Goal: Information Seeking & Learning: Learn about a topic

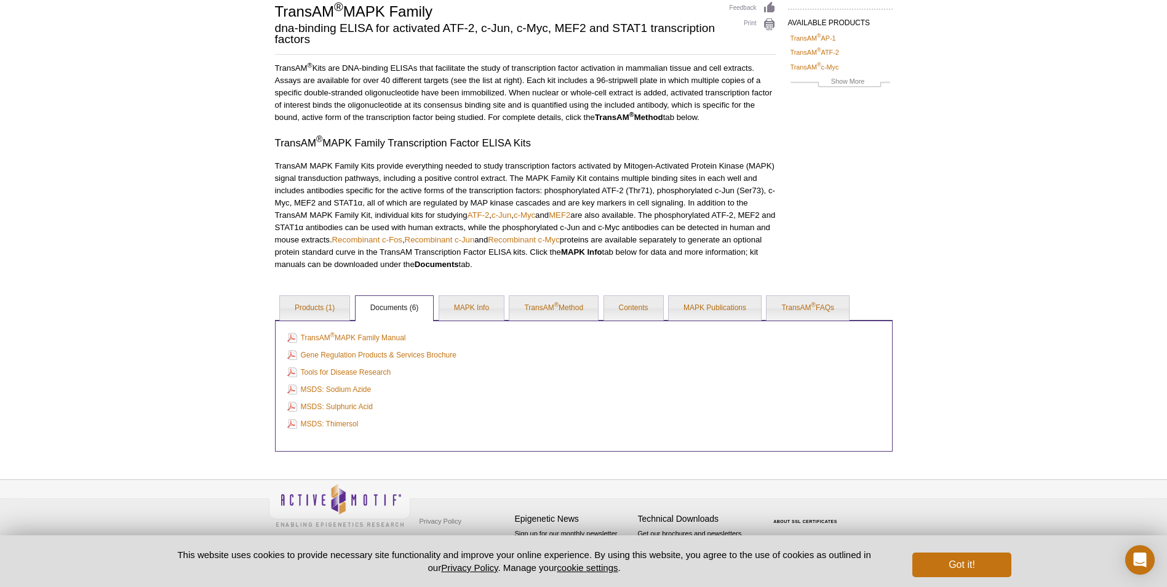
scroll to position [33, 0]
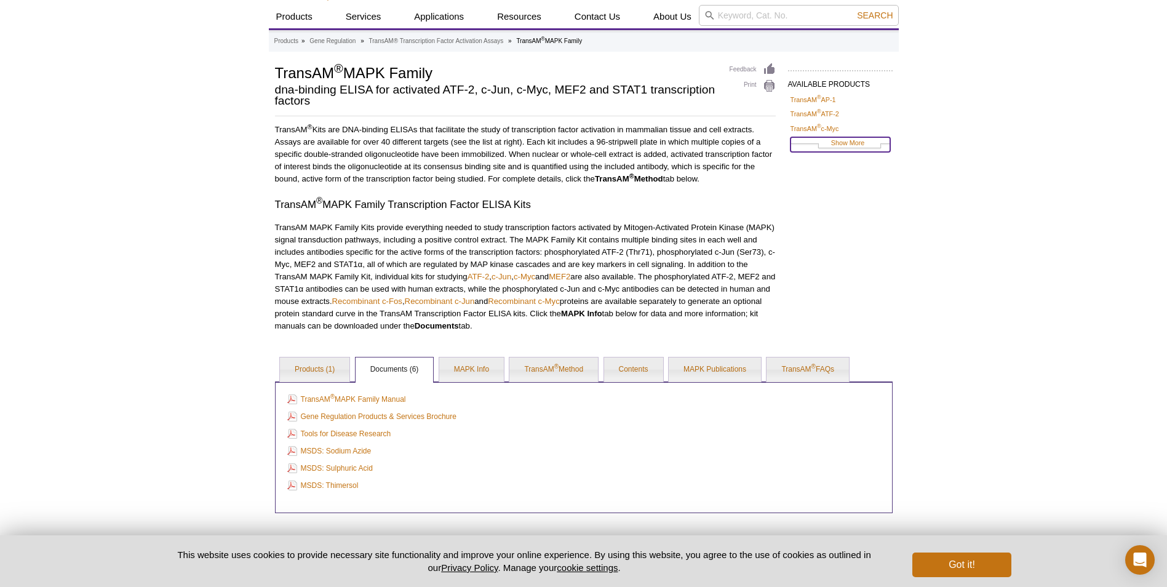
click at [845, 147] on link "Show More" at bounding box center [840, 144] width 100 height 14
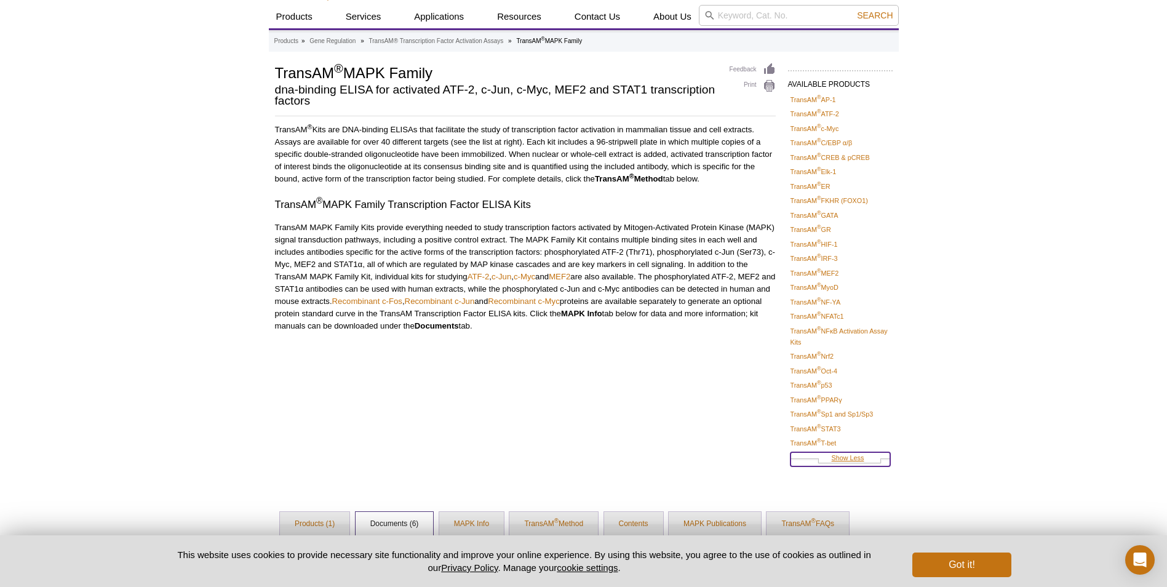
click at [824, 458] on link "Show Less" at bounding box center [840, 459] width 100 height 14
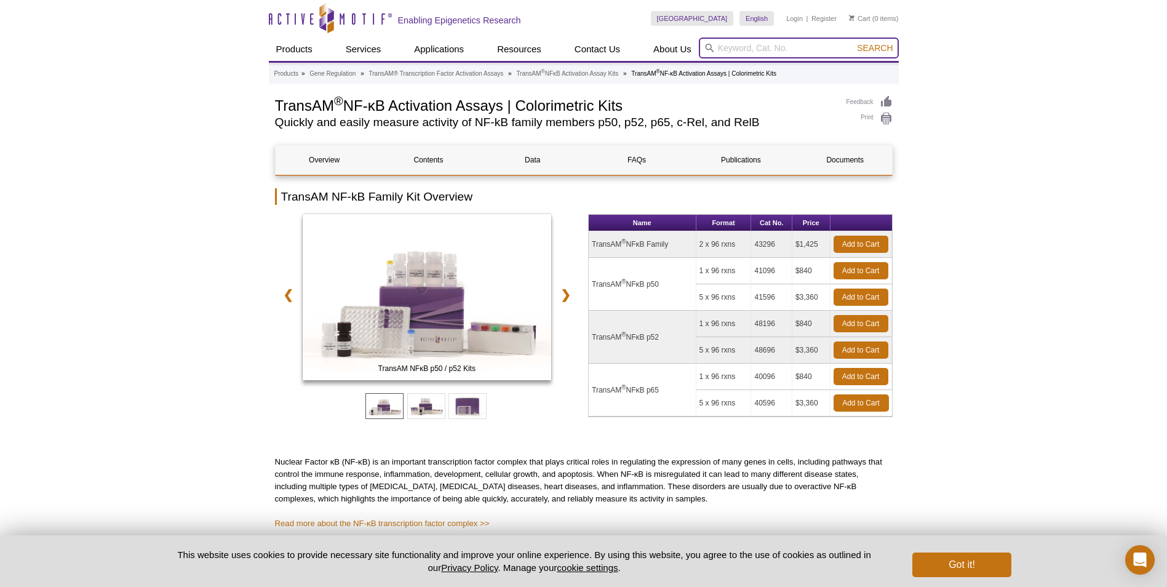
click at [765, 49] on input "search" at bounding box center [799, 48] width 200 height 21
type input "recombinant"
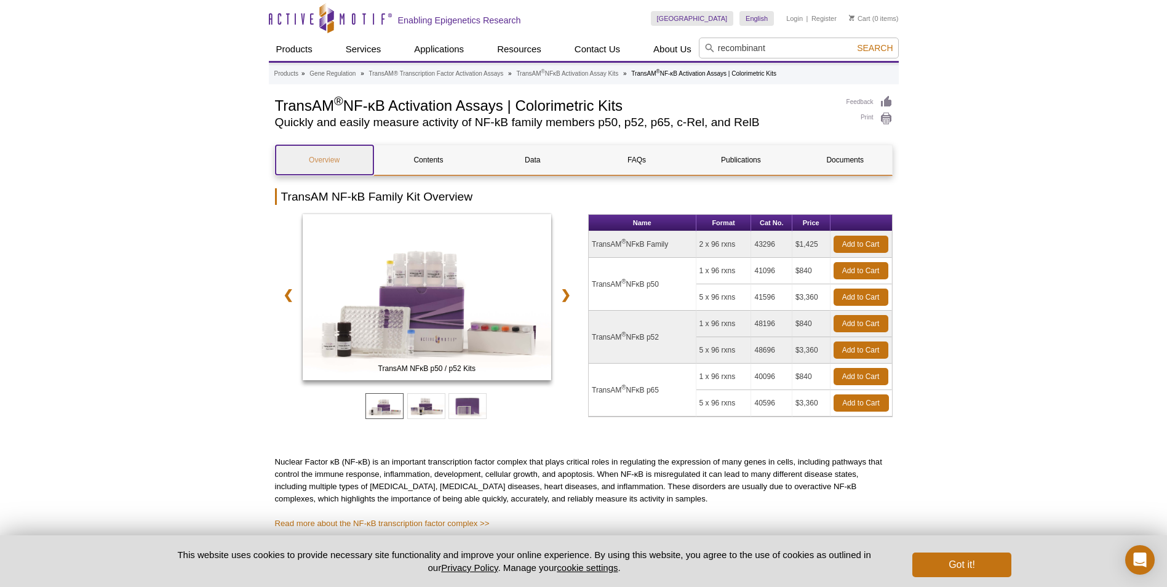
click at [310, 159] on link "Overview" at bounding box center [325, 160] width 98 height 30
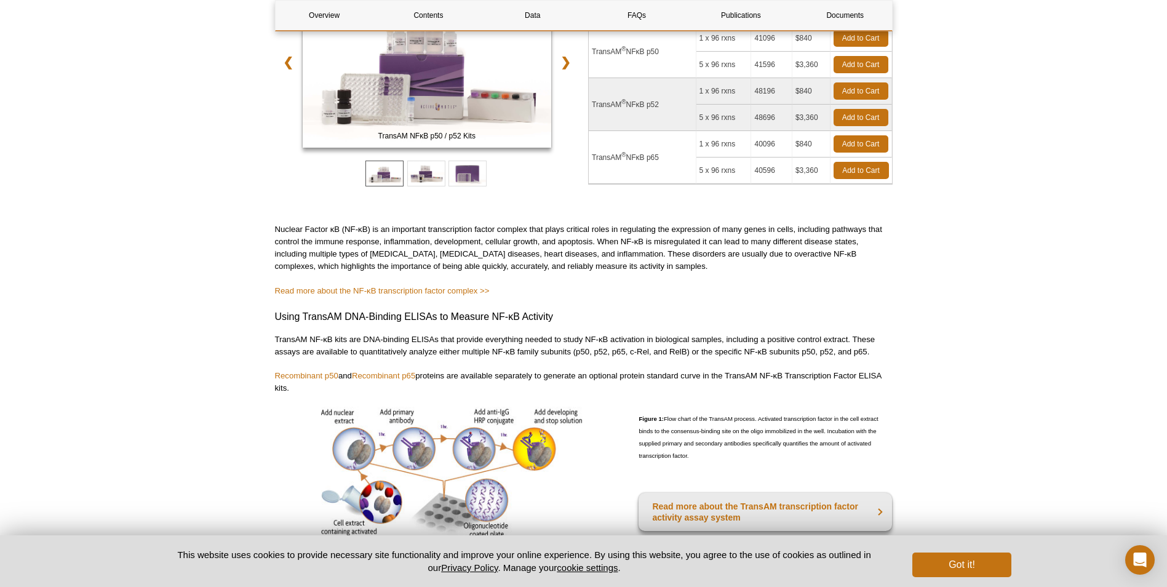
scroll to position [241, 0]
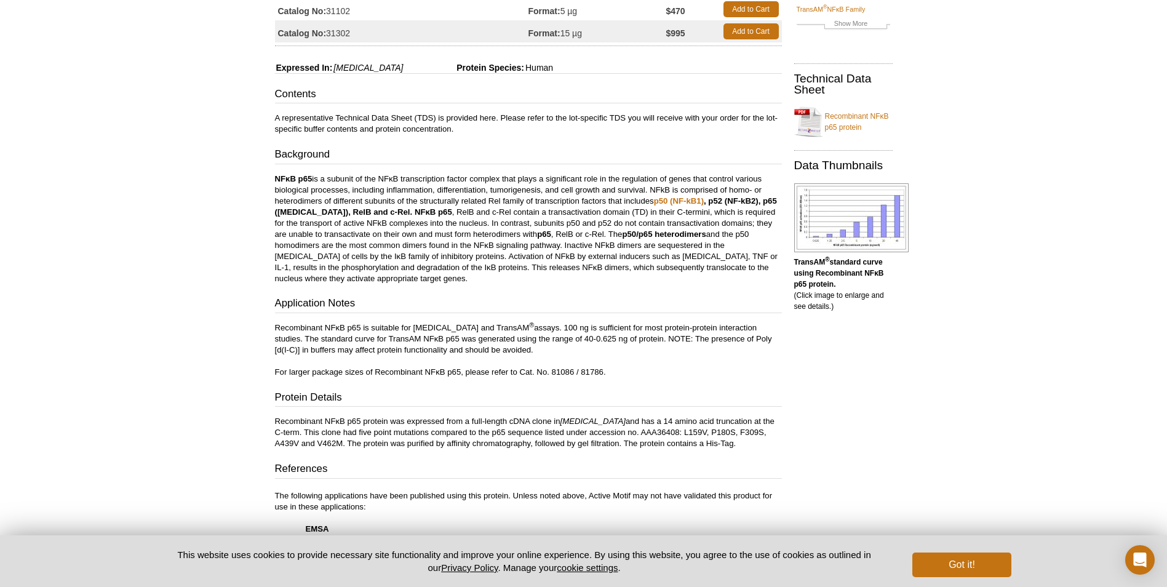
scroll to position [228, 0]
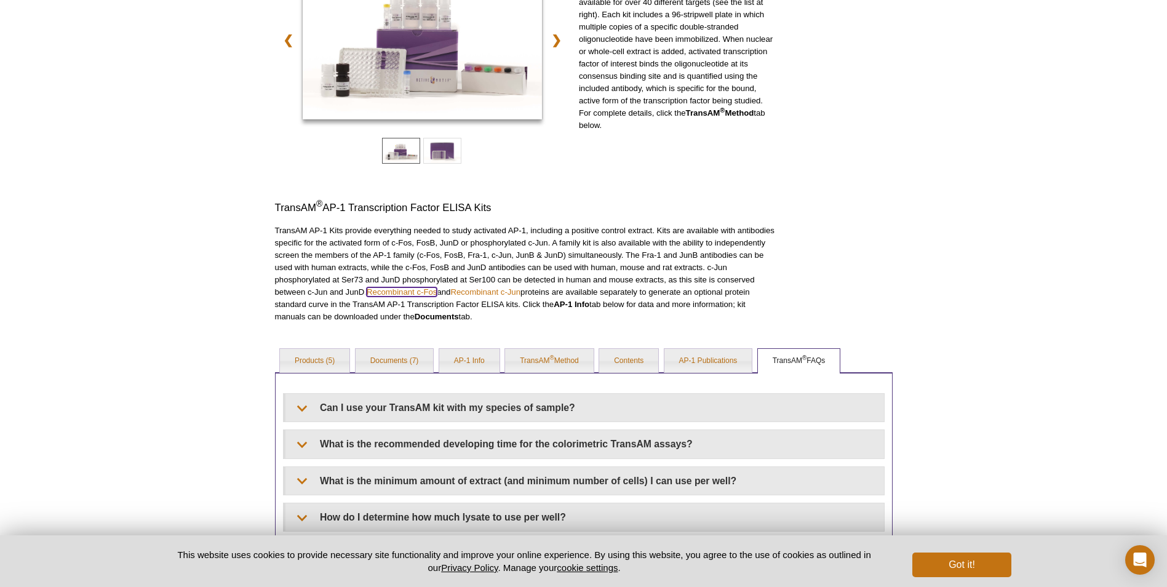
scroll to position [185, 0]
click at [471, 359] on link "AP-1 Info" at bounding box center [469, 362] width 60 height 25
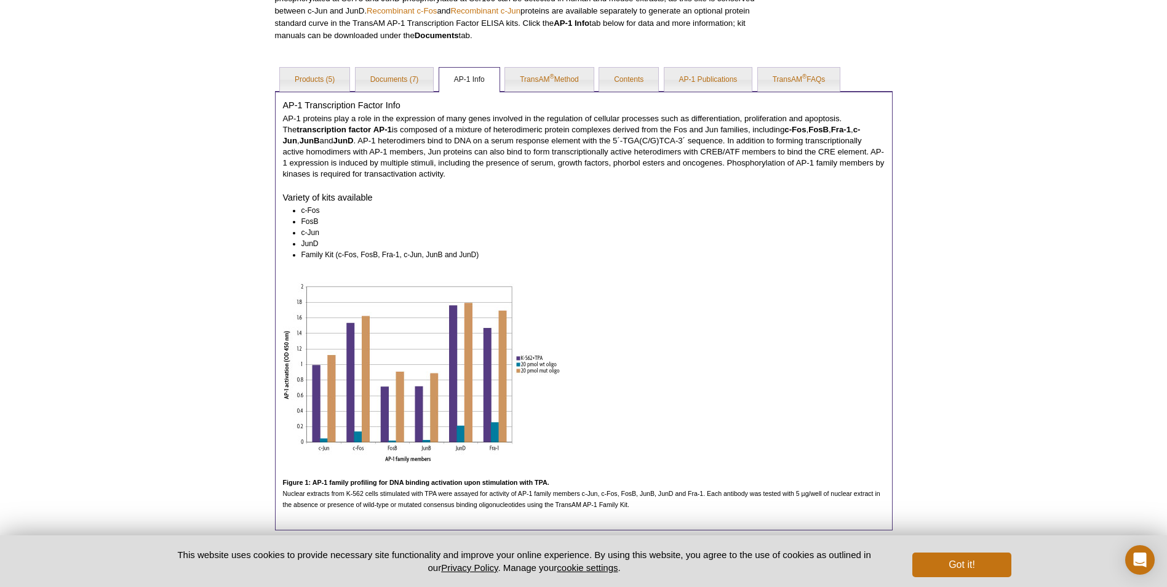
scroll to position [546, 0]
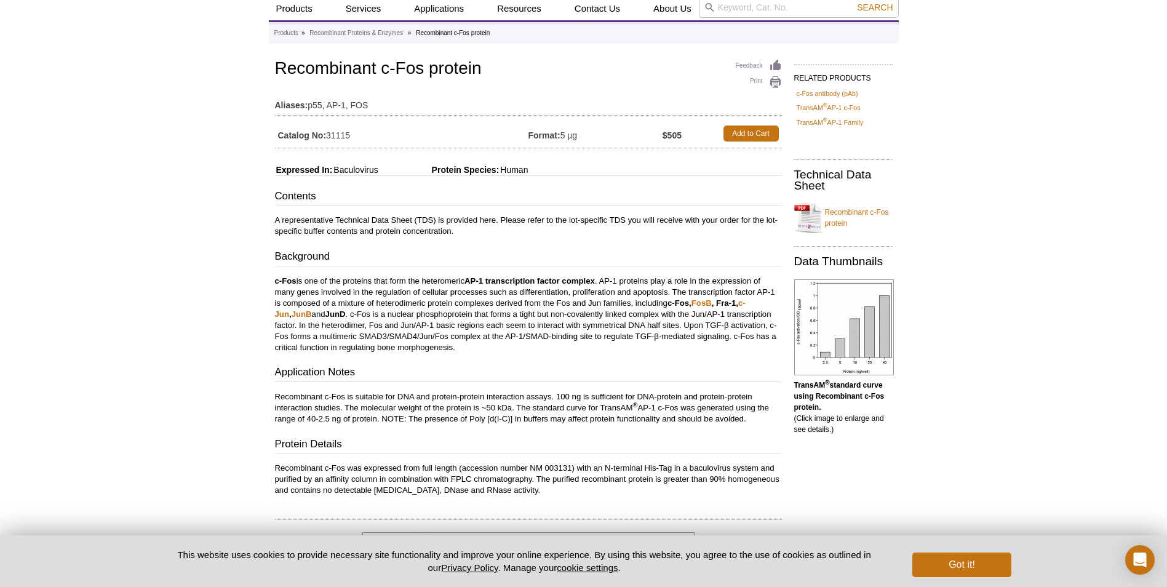
scroll to position [62, 0]
